Goal: Task Accomplishment & Management: Manage account settings

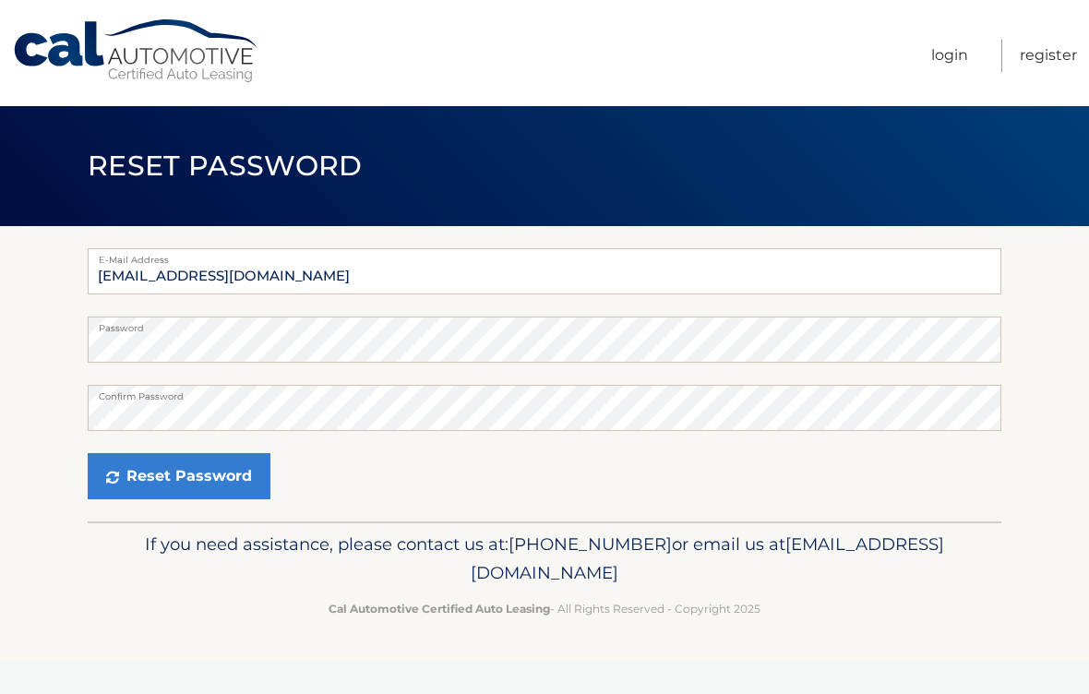
click at [206, 489] on button "Reset Password" at bounding box center [179, 476] width 183 height 46
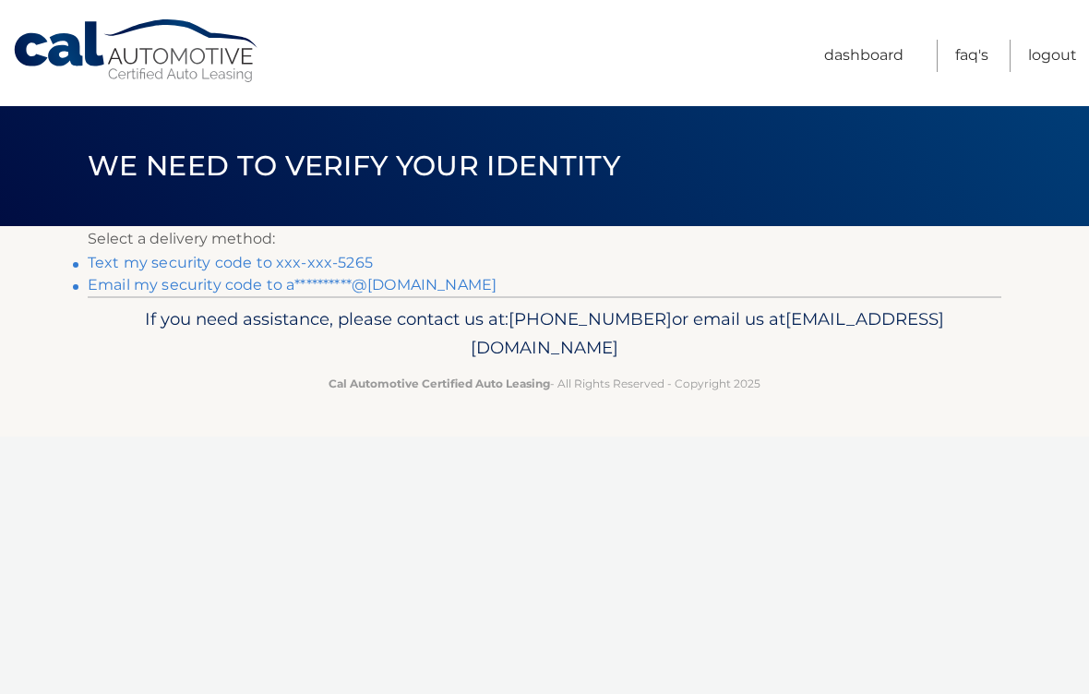
click at [313, 268] on link "Text my security code to xxx-xxx-5265" at bounding box center [230, 263] width 285 height 18
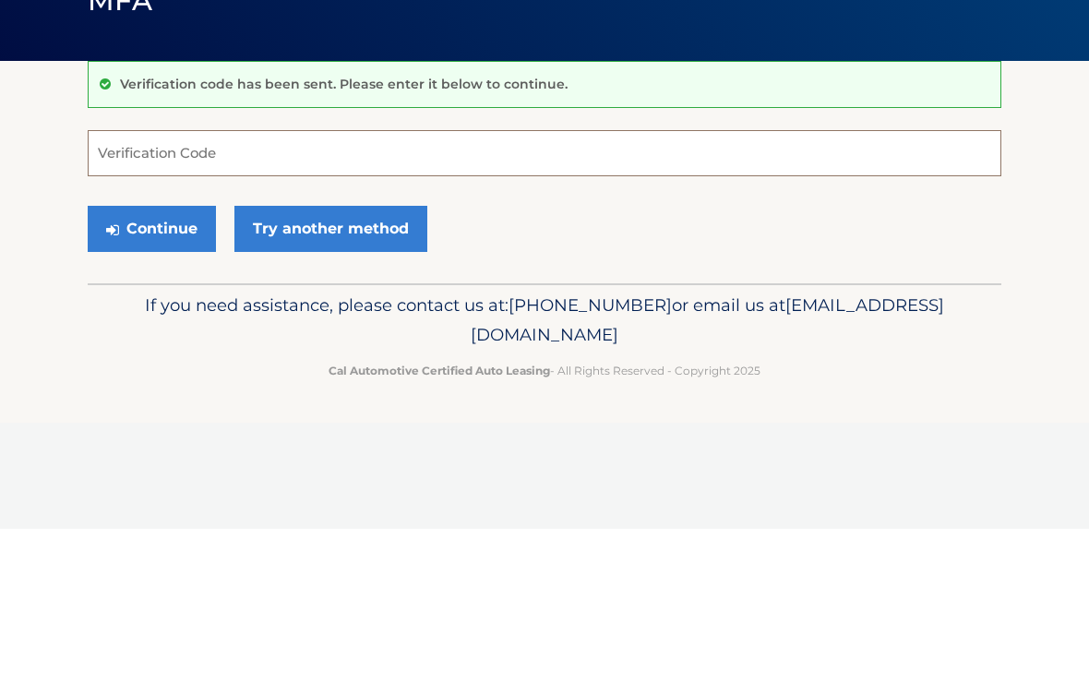
click at [305, 295] on input "Verification Code" at bounding box center [544, 318] width 913 height 46
type input "877534"
click at [160, 371] on button "Continue" at bounding box center [152, 394] width 128 height 46
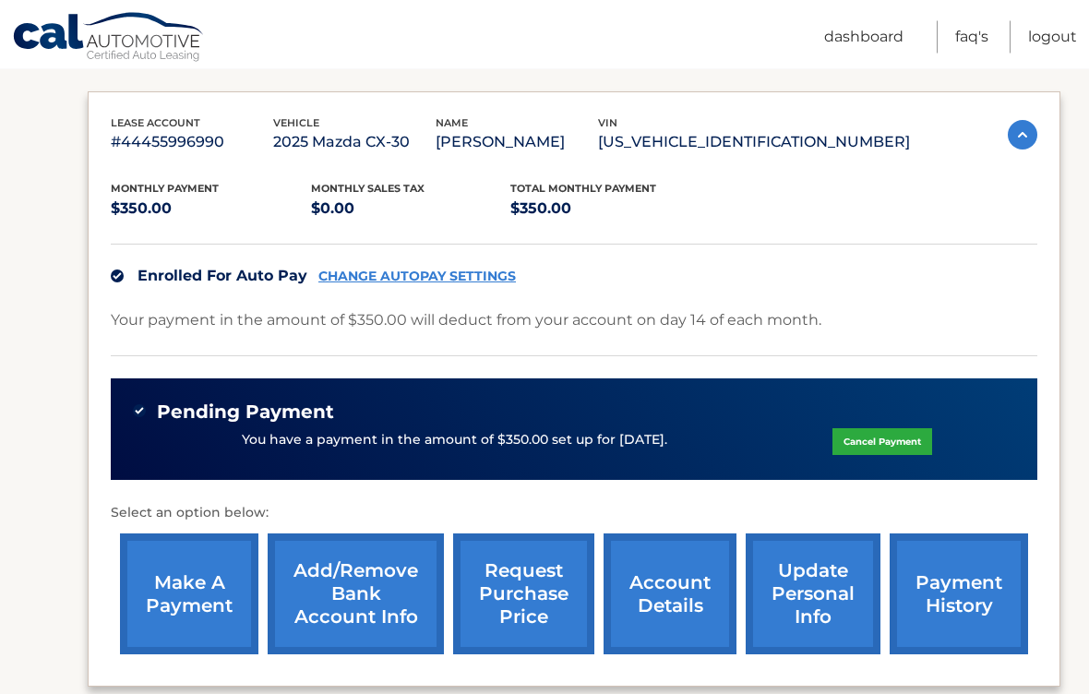
scroll to position [284, 0]
